Goal: Find specific page/section: Find specific page/section

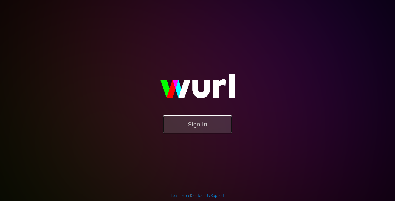
click at [188, 120] on button "Sign In" at bounding box center [197, 124] width 69 height 18
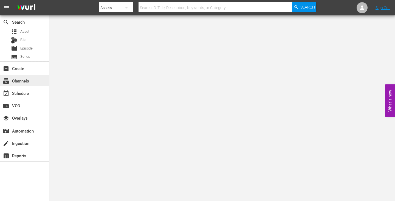
click at [27, 81] on div "subscriptions Channels" at bounding box center [15, 79] width 31 height 5
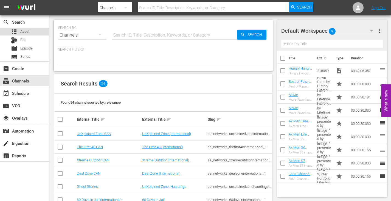
click at [29, 32] on div "apps Asset" at bounding box center [24, 32] width 49 height 8
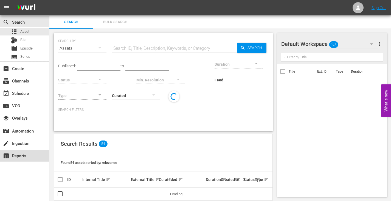
click at [30, 151] on div "table_chart Reports" at bounding box center [24, 155] width 49 height 11
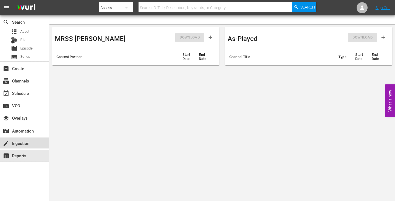
click at [30, 146] on div "create Ingestion" at bounding box center [24, 142] width 49 height 11
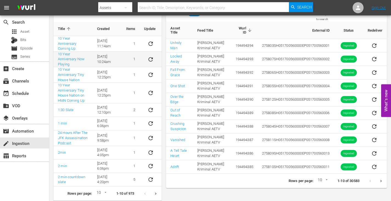
scroll to position [50, 0]
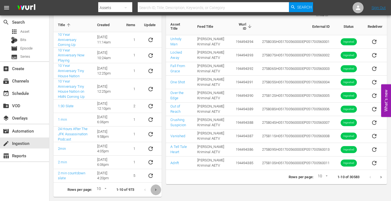
click at [158, 188] on icon "Next page" at bounding box center [156, 189] width 4 height 4
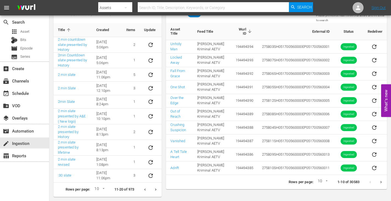
click at [154, 187] on icon "Next page" at bounding box center [156, 189] width 4 height 4
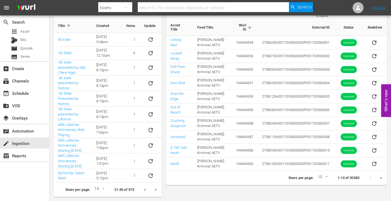
click at [154, 184] on button "Next page" at bounding box center [155, 189] width 11 height 11
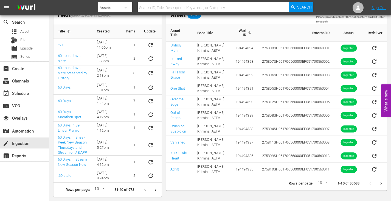
click at [154, 184] on button "Next page" at bounding box center [155, 189] width 11 height 11
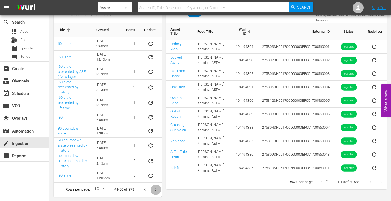
click at [154, 187] on icon "Next page" at bounding box center [156, 189] width 4 height 4
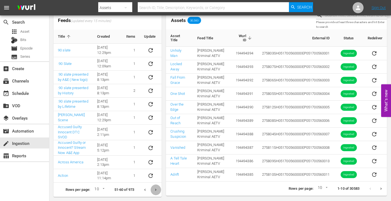
click at [154, 184] on button "Next page" at bounding box center [155, 189] width 11 height 11
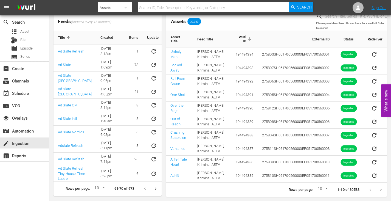
click at [154, 176] on div "Feeds (updated every 15 minutes) Title Created Items Update Ad Salte Refresh [D…" at bounding box center [107, 104] width 113 height 188
click at [154, 186] on icon "Next page" at bounding box center [156, 188] width 4 height 4
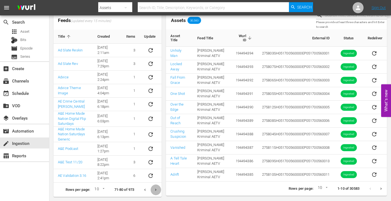
click at [154, 187] on icon "Next page" at bounding box center [156, 189] width 4 height 4
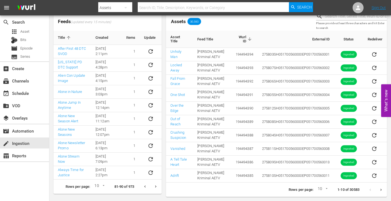
click at [154, 184] on icon "Next page" at bounding box center [156, 186] width 4 height 4
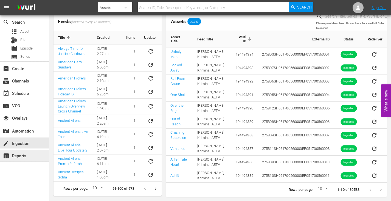
click at [19, 155] on div "table_chart Reports" at bounding box center [15, 154] width 31 height 5
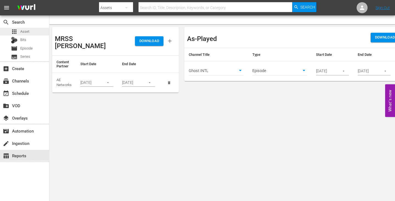
click at [32, 34] on div "apps Asset" at bounding box center [24, 32] width 49 height 8
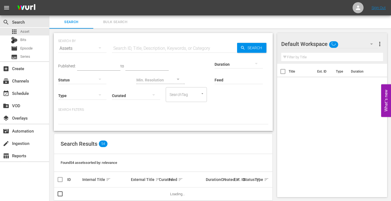
click at [227, 78] on input "Feed" at bounding box center [239, 80] width 48 height 20
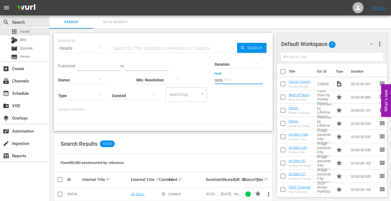
click at [236, 81] on input "skills" at bounding box center [239, 80] width 48 height 20
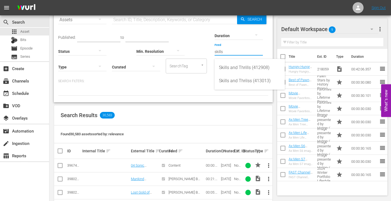
scroll to position [27, 0]
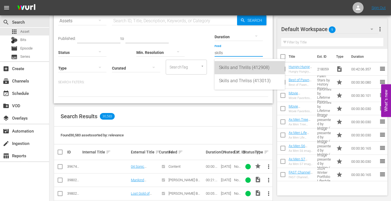
click at [246, 68] on div "Skills and Thrills (412908)" at bounding box center [249, 67] width 61 height 13
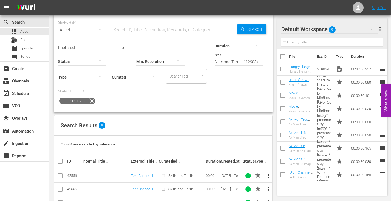
scroll to position [0, 0]
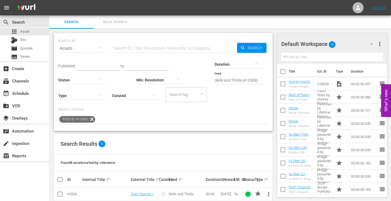
click at [239, 77] on input "Skills and Thrills (412908)" at bounding box center [239, 80] width 48 height 20
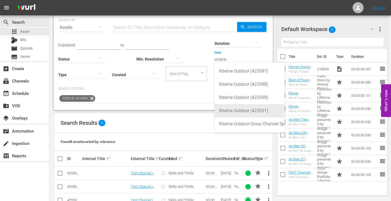
scroll to position [27, 0]
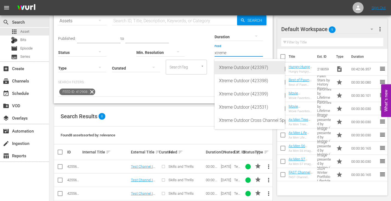
click at [247, 71] on div "Xtreme Outdoor (423397)" at bounding box center [249, 67] width 61 height 13
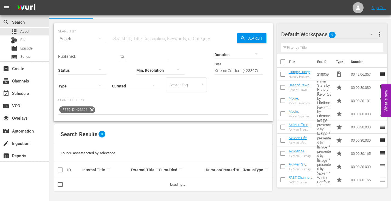
scroll to position [1, 0]
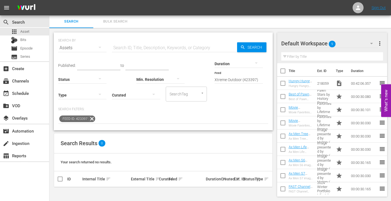
click at [241, 81] on input "Xtreme Outdoor (423397)" at bounding box center [239, 80] width 48 height 20
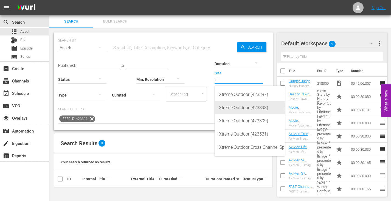
click at [244, 106] on div "Xtreme Outdoor (423398)" at bounding box center [249, 107] width 61 height 13
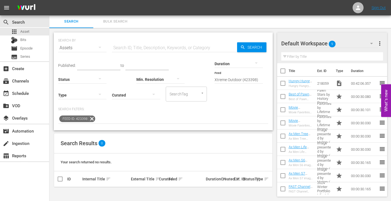
click at [238, 79] on input "Xtreme Outdoor (423398)" at bounding box center [239, 80] width 48 height 20
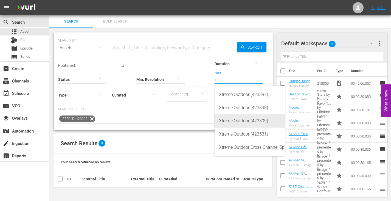
click at [247, 121] on div "Xtreme Outdoor (423399)" at bounding box center [249, 120] width 61 height 13
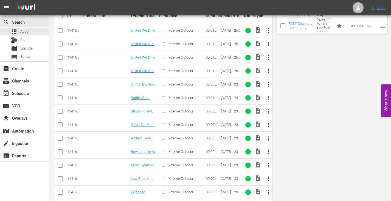
scroll to position [0, 0]
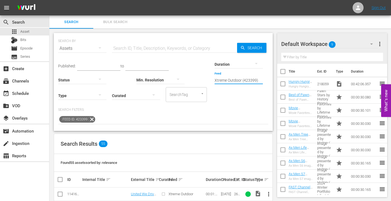
click at [248, 77] on input "Xtreme Outdoor (423399)" at bounding box center [239, 80] width 48 height 20
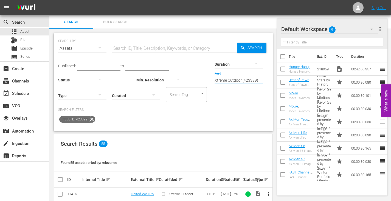
scroll to position [27, 0]
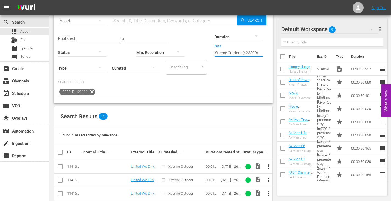
click at [242, 53] on input "Xtreme Outdoor (423399)" at bounding box center [239, 53] width 48 height 20
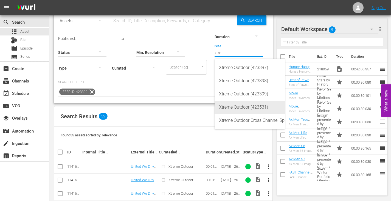
click at [253, 105] on div "Xtreme Outdoor (423531)" at bounding box center [249, 106] width 61 height 13
type input "Xtreme Outdoor (423531)"
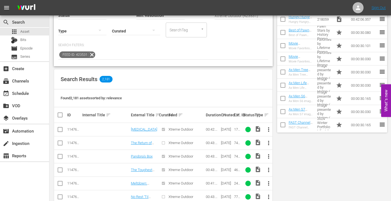
scroll to position [0, 0]
